Goal: Task Accomplishment & Management: Use online tool/utility

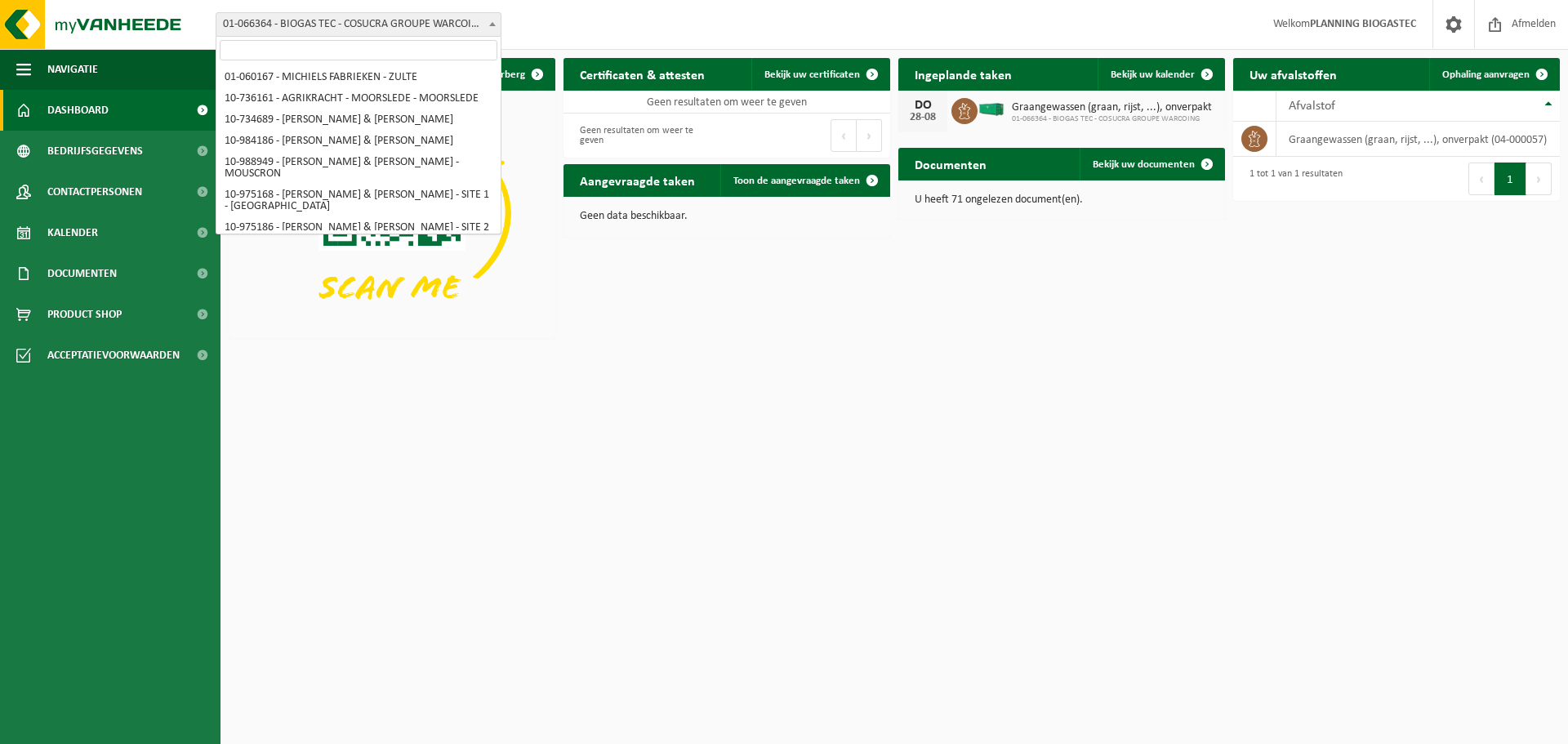
scroll to position [191, 0]
click at [486, 33] on span at bounding box center [493, 24] width 16 height 22
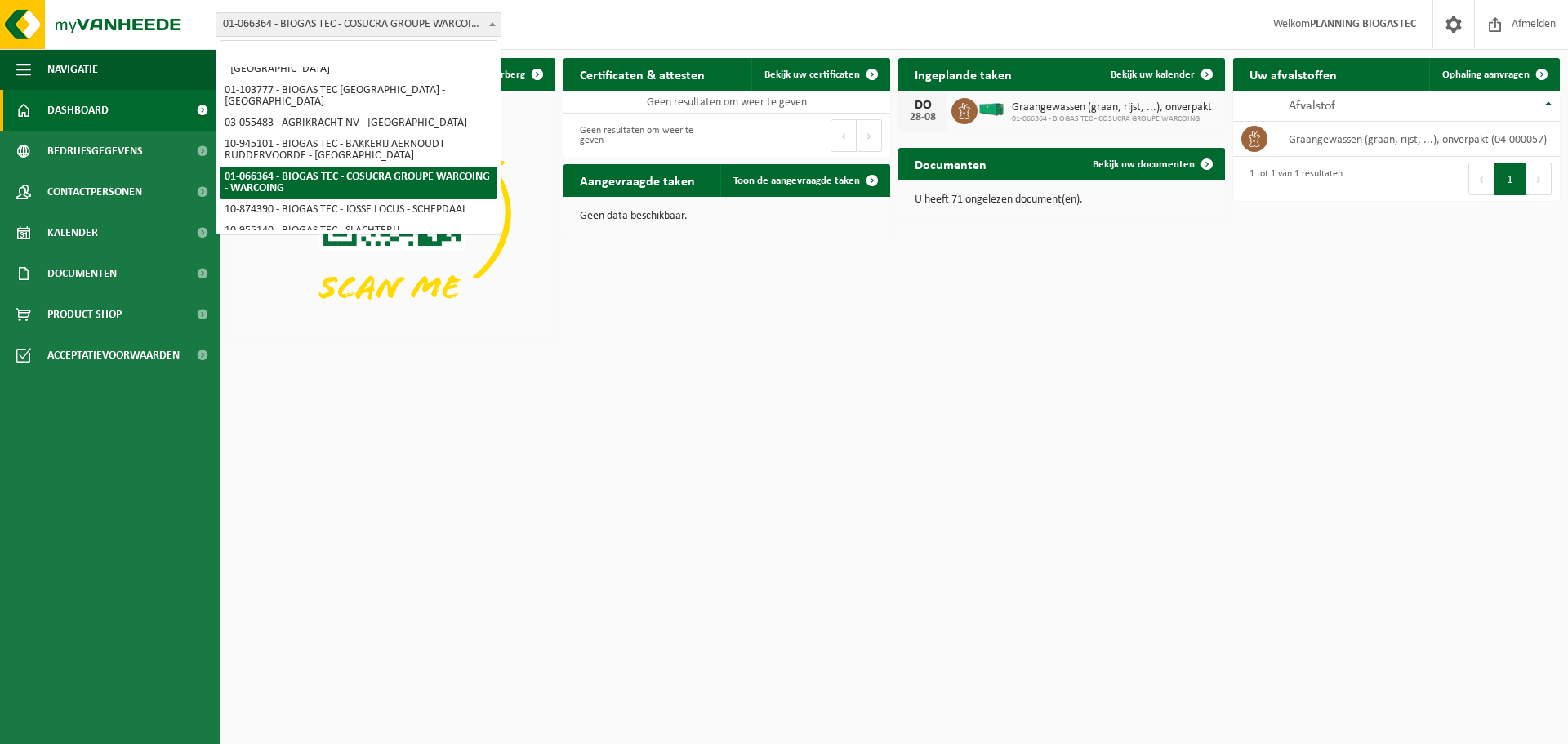
click at [681, 427] on html "Vestiging: 01-060167 - MICHIELS FABRIEKEN - ZULTE 10-736161 - AGRIKRACHT - MOOR…" at bounding box center [784, 372] width 1568 height 744
click at [801, 164] on div "Aangevraagde taken Toon de aangevraagde taken Geen data beschikbaar." at bounding box center [726, 201] width 334 height 90
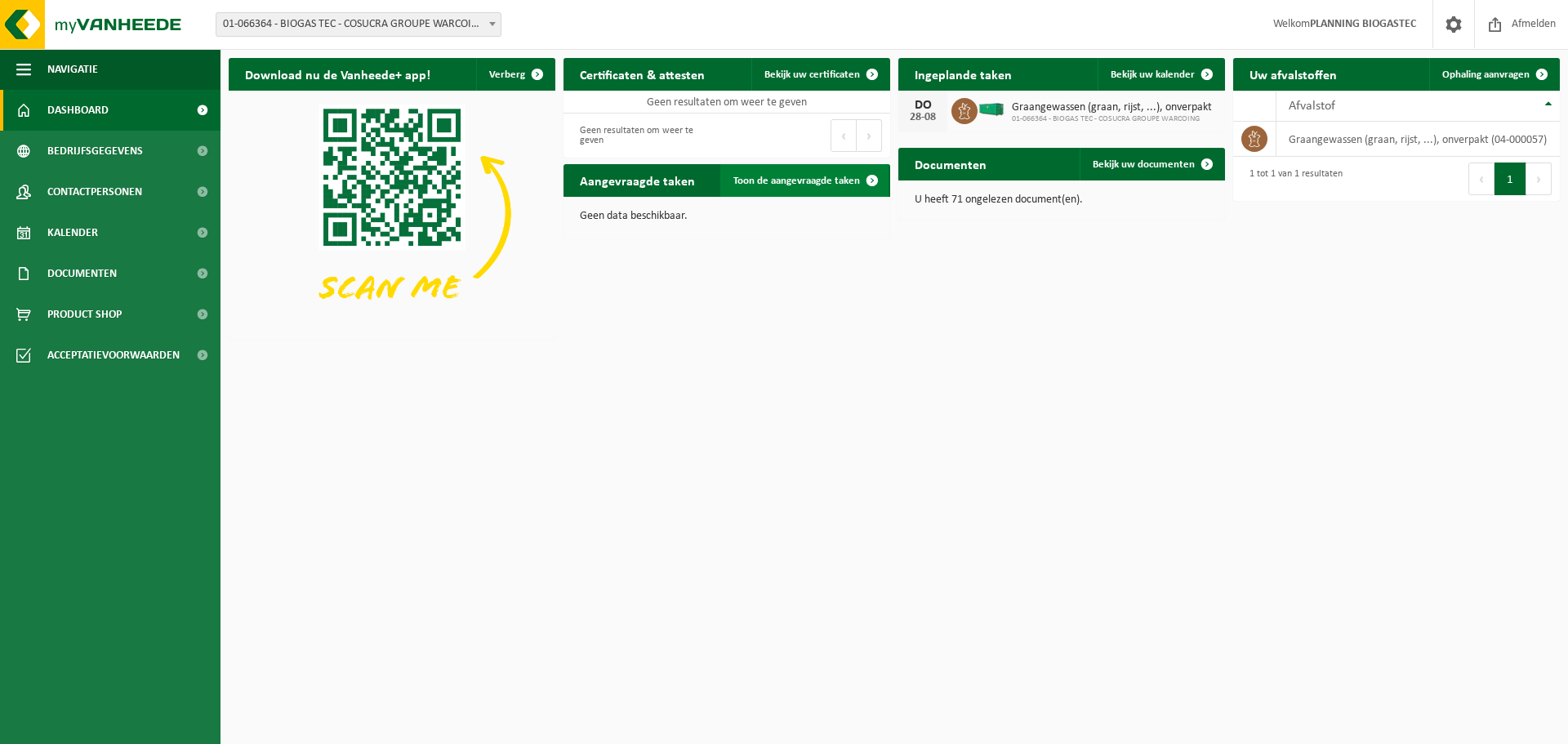
click at [797, 166] on link "Toon de aangevraagde taken" at bounding box center [804, 181] width 168 height 32
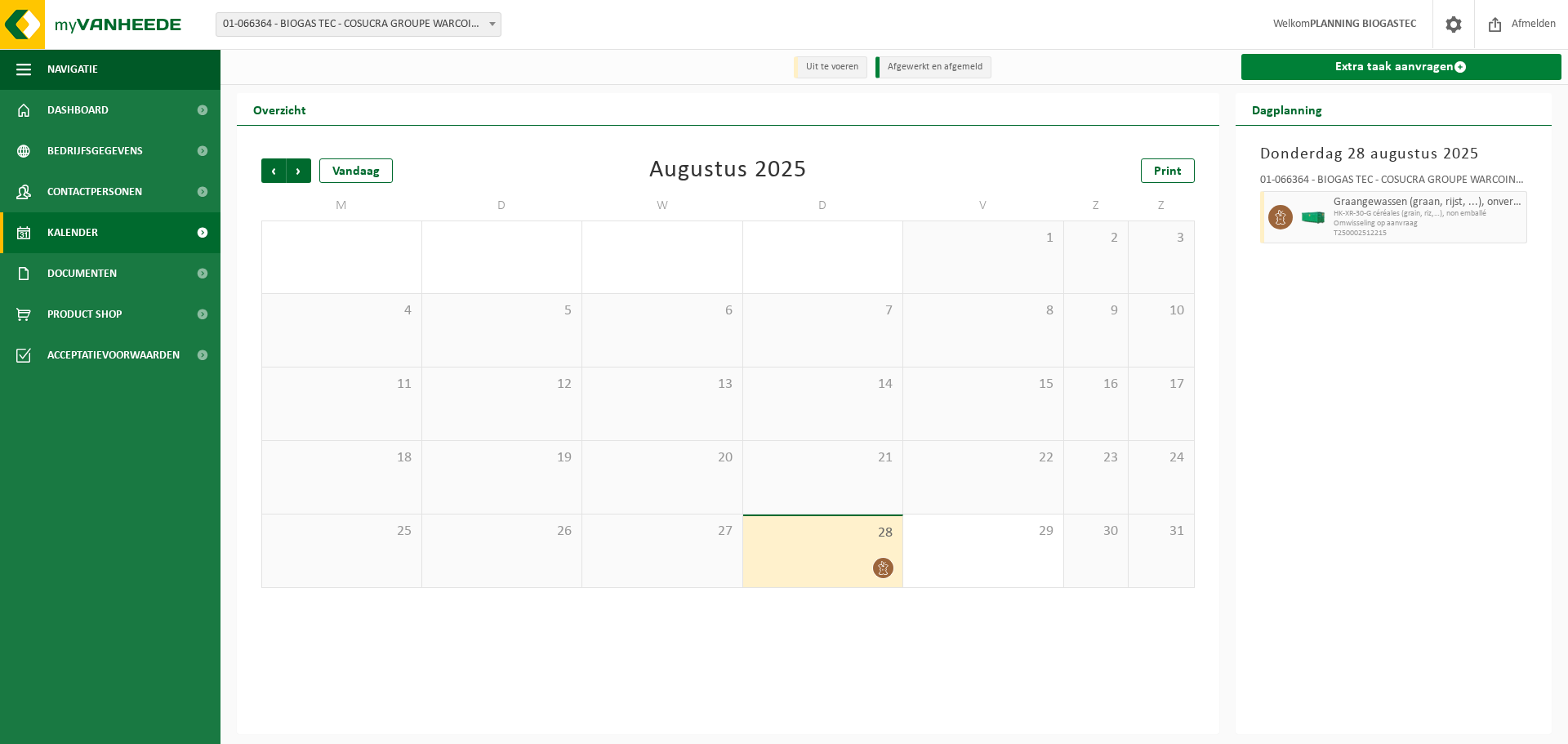
click at [1409, 66] on link "Extra taak aanvragen" at bounding box center [1402, 66] width 321 height 26
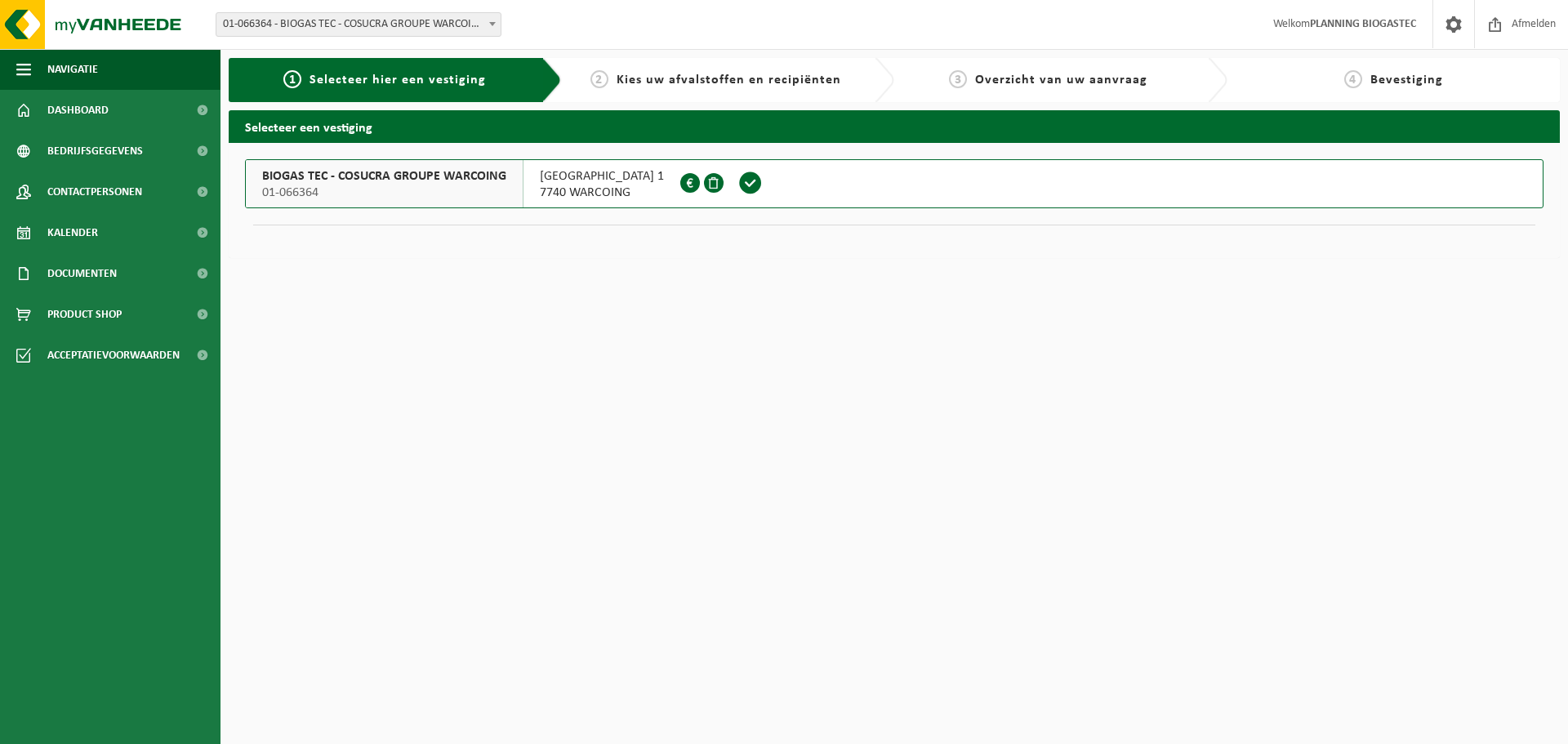
click at [744, 180] on span at bounding box center [750, 182] width 24 height 24
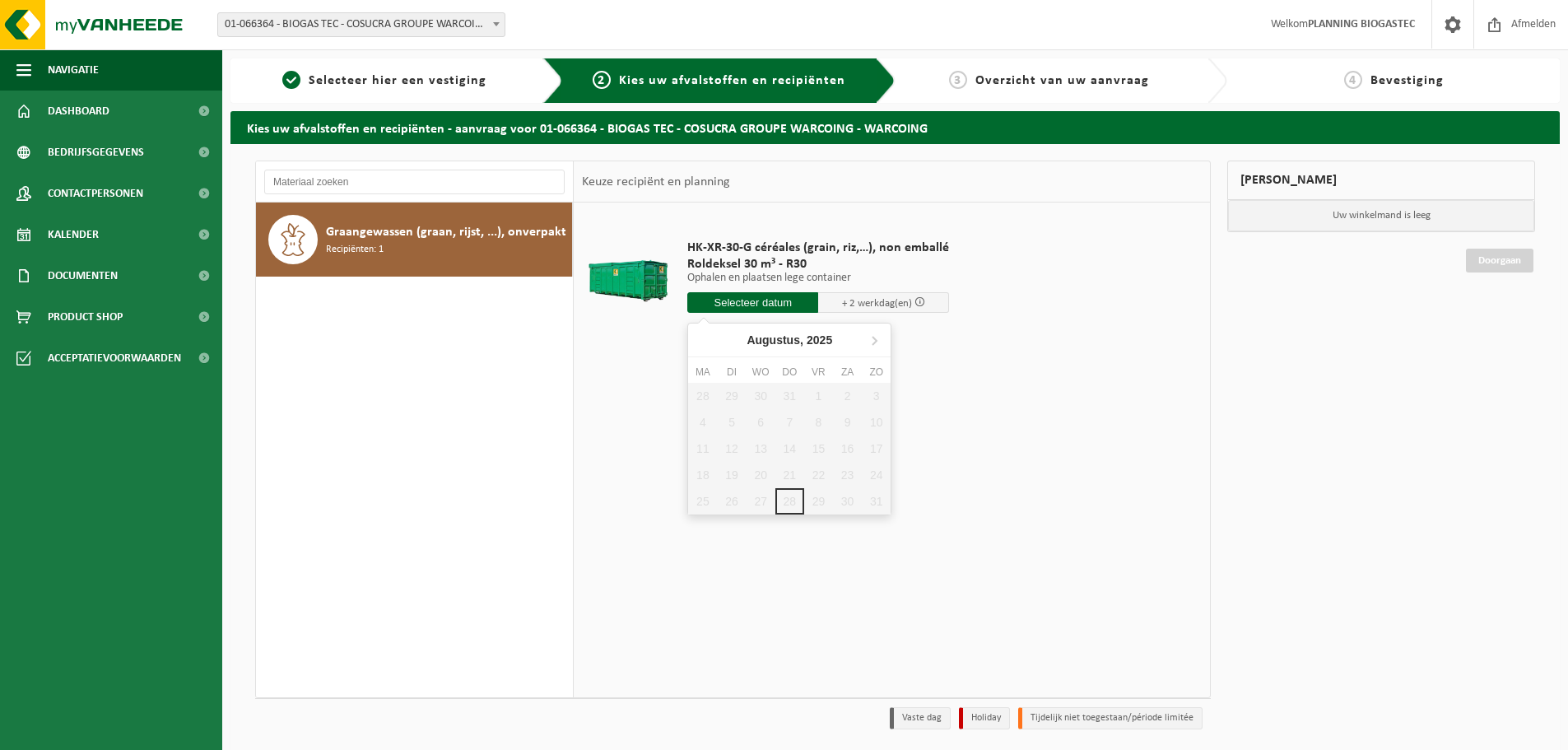
click at [801, 310] on input "text" at bounding box center [753, 303] width 130 height 21
click at [393, 71] on link "1 Selecteer hier een vestiging" at bounding box center [384, 81] width 292 height 20
